Goal: Information Seeking & Learning: Learn about a topic

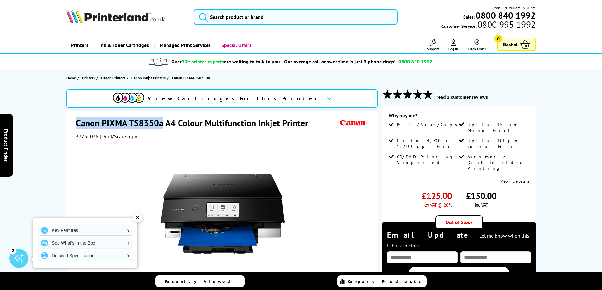
drag, startPoint x: 77, startPoint y: 123, endPoint x: 161, endPoint y: 128, distance: 84.4
click at [161, 128] on h1 "Canon PIXMA TS8350a A4 Colour Multifunction Inkjet Printer" at bounding box center [195, 123] width 238 height 12
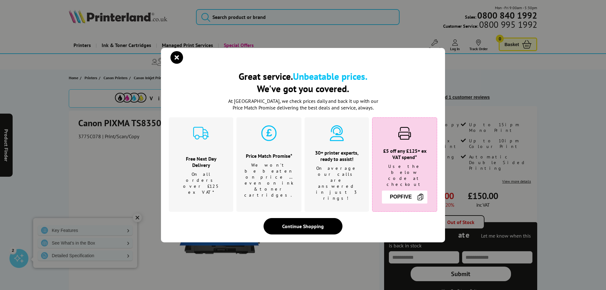
drag, startPoint x: 155, startPoint y: 125, endPoint x: 291, endPoint y: 219, distance: 165.1
click at [294, 221] on div "Continue Shopping" at bounding box center [303, 226] width 79 height 16
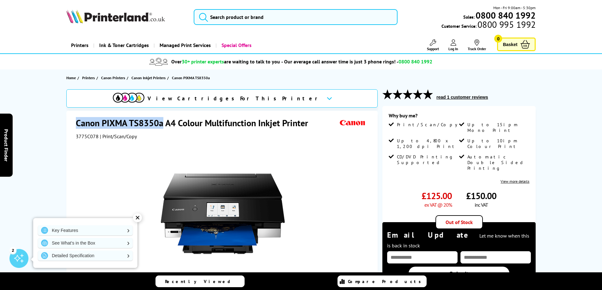
drag, startPoint x: 74, startPoint y: 122, endPoint x: 162, endPoint y: 124, distance: 88.1
click at [162, 124] on div "Canon PIXMA TS8350a A4 Colour Multifunction Inkjet Printer 3775C078 | Print/Sca…" at bounding box center [221, 248] width 311 height 275
copy h1 "Canon PIXMA TS8350a"
